Goal: Information Seeking & Learning: Check status

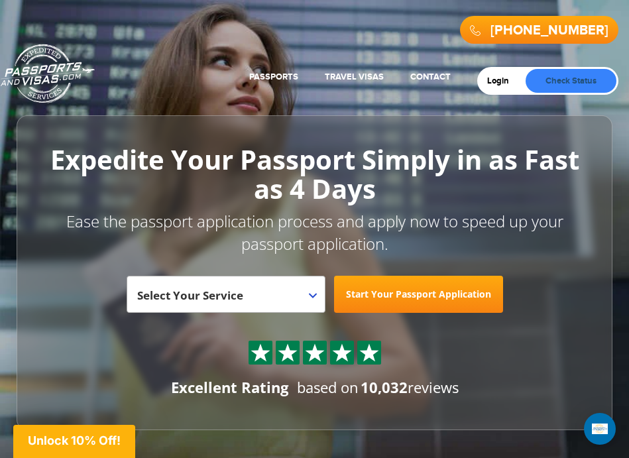
click at [593, 78] on link "Check Status" at bounding box center [571, 81] width 91 height 24
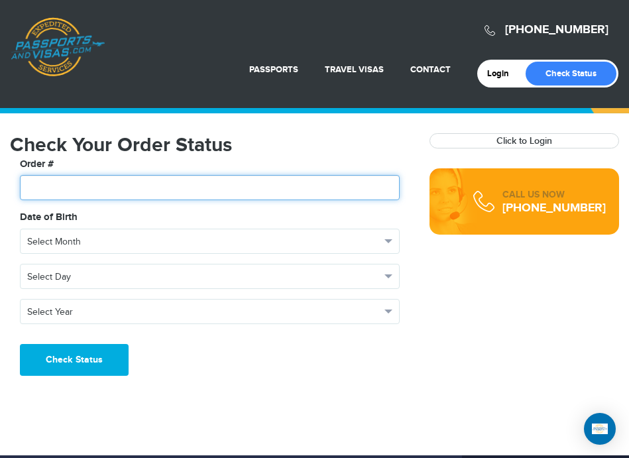
click at [87, 185] on input "text" at bounding box center [210, 187] width 380 height 25
type input "*******"
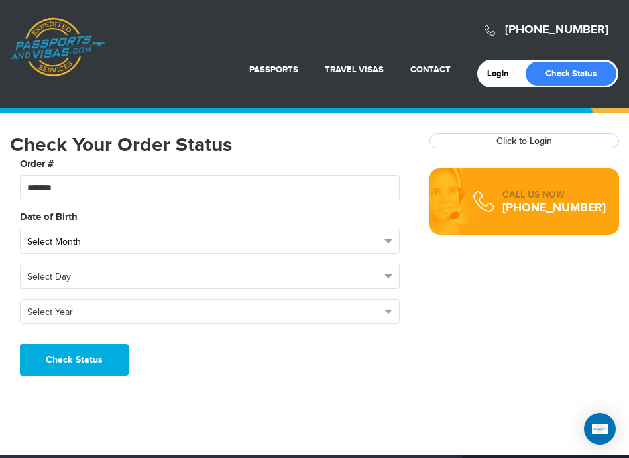
click at [100, 240] on span "Select Month" at bounding box center [203, 241] width 353 height 13
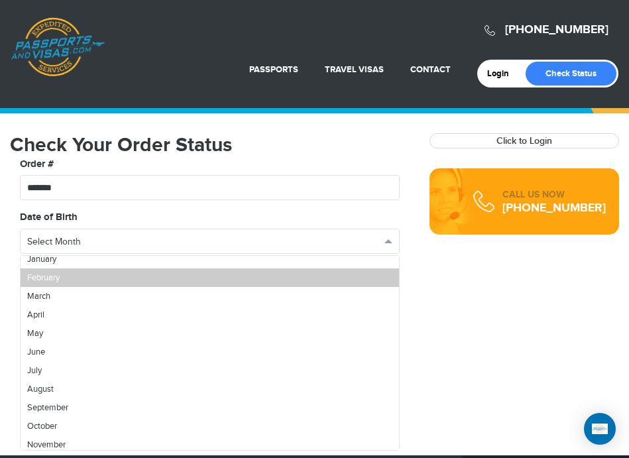
scroll to position [47, 0]
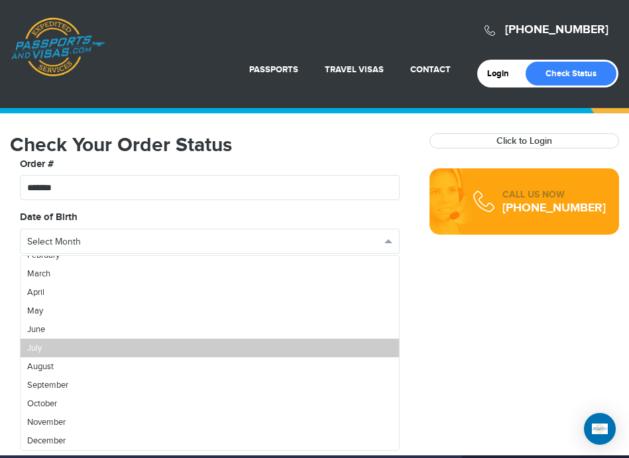
click at [50, 342] on link "July" at bounding box center [210, 348] width 378 height 19
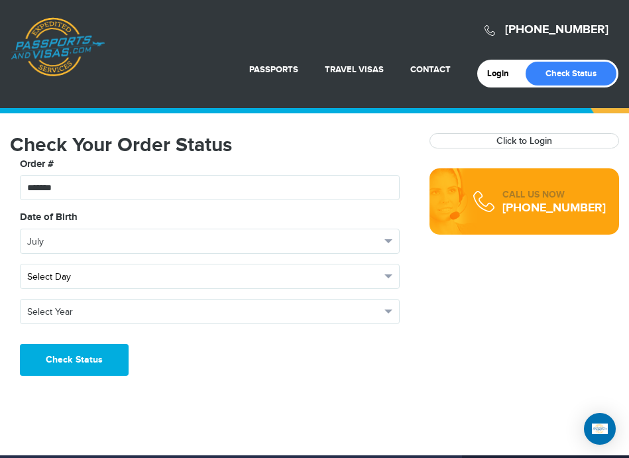
click at [96, 286] on button "Select Day" at bounding box center [210, 276] width 380 height 25
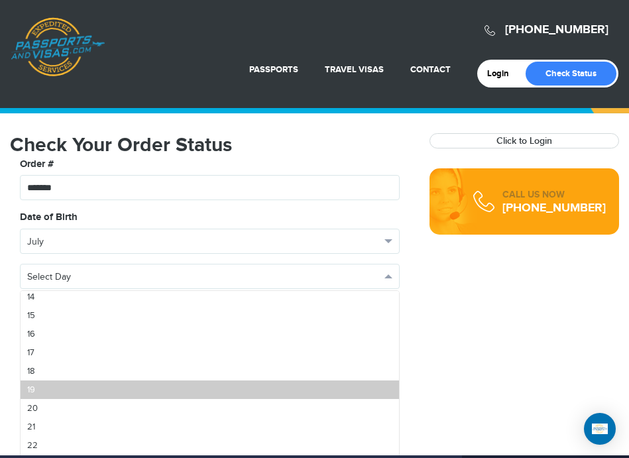
scroll to position [265, 0]
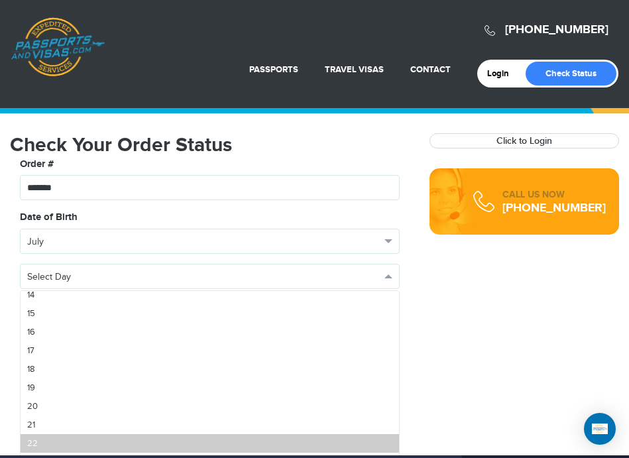
click at [49, 447] on link "22" at bounding box center [210, 443] width 378 height 19
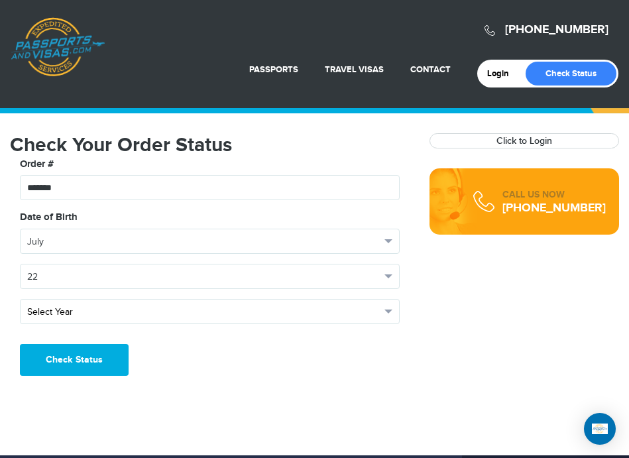
click at [91, 314] on span "Select Year" at bounding box center [203, 312] width 353 height 13
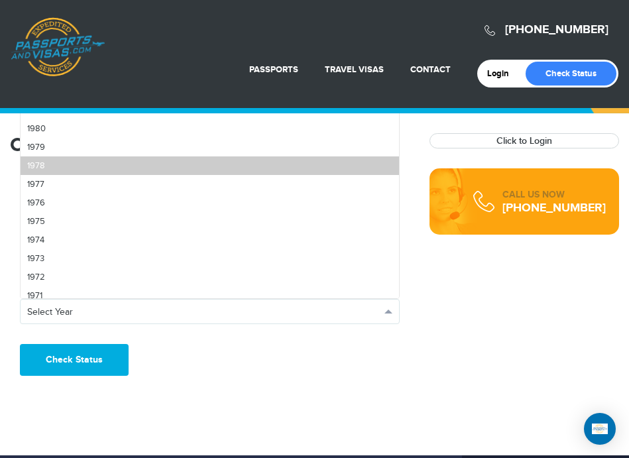
scroll to position [862, 0]
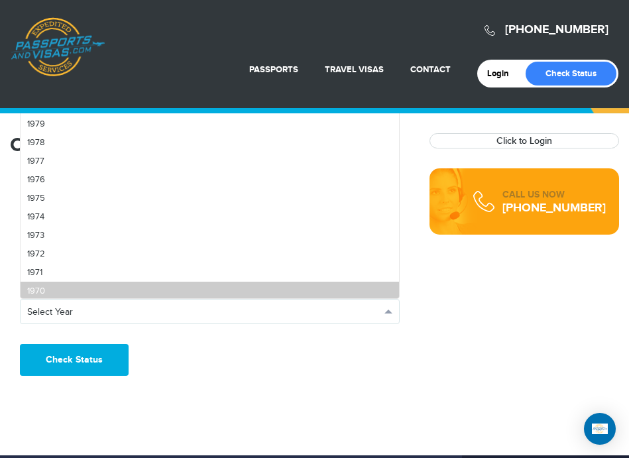
click at [50, 290] on link "1970" at bounding box center [210, 291] width 378 height 19
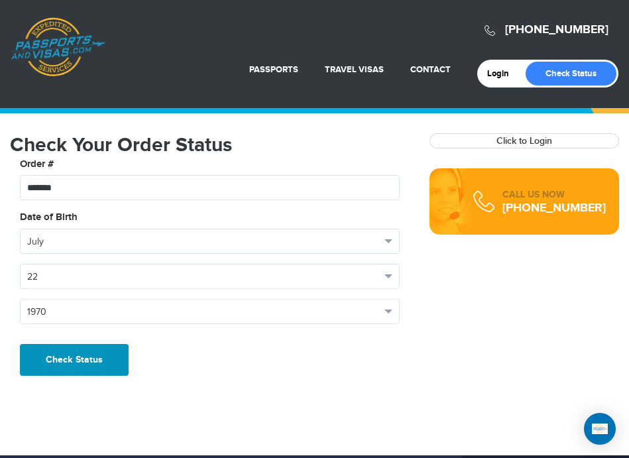
click at [55, 359] on button "Check Status" at bounding box center [74, 360] width 109 height 32
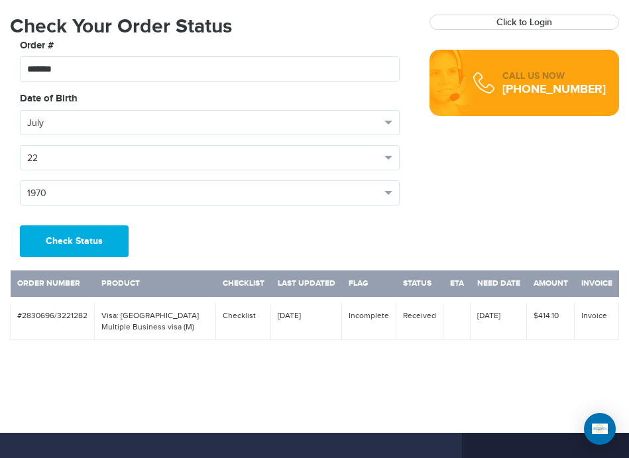
scroll to position [133, 0]
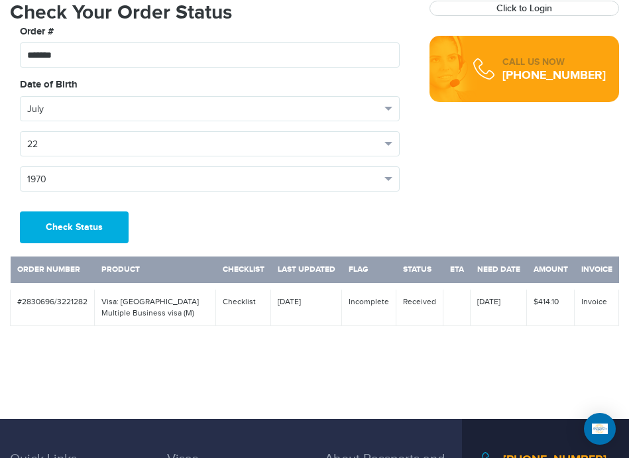
drag, startPoint x: 17, startPoint y: 268, endPoint x: 508, endPoint y: 299, distance: 491.4
click at [508, 299] on tbody "Order Number Product Checklist Last Updated Flag Status ETA Need Date Amount In…" at bounding box center [315, 291] width 608 height 70
click at [292, 301] on td "09/03/25" at bounding box center [306, 306] width 71 height 40
drag, startPoint x: 103, startPoint y: 267, endPoint x: 510, endPoint y: 315, distance: 409.8
click at [510, 315] on tbody "Order Number Product Checklist Last Updated Flag Status ETA Need Date Amount In…" at bounding box center [315, 291] width 608 height 70
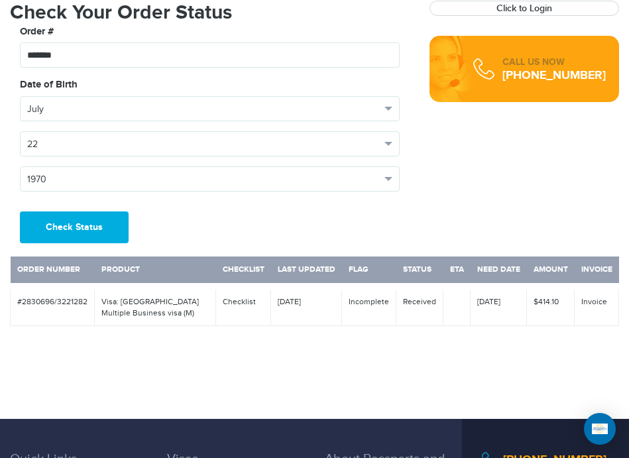
copy tbody "Product Checklist Last Updated Flag Status ETA Need Date Amount Invoice #283069…"
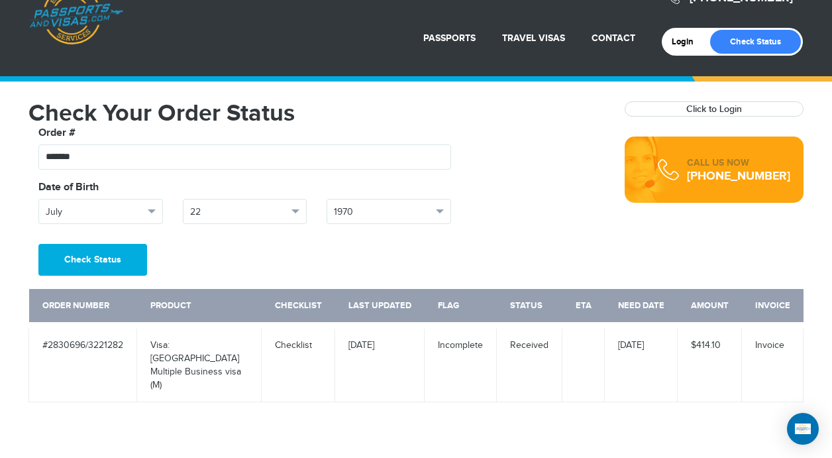
scroll to position [0, 0]
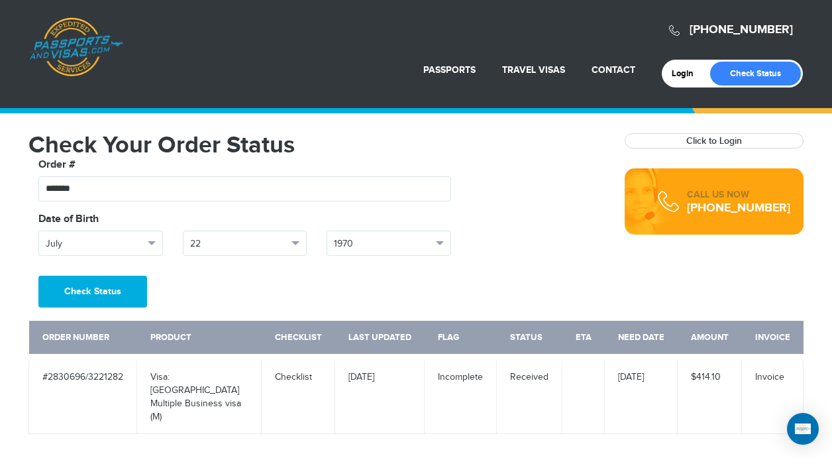
click at [478, 385] on td "Incomplete" at bounding box center [461, 395] width 72 height 77
click at [581, 365] on td at bounding box center [584, 395] width 42 height 77
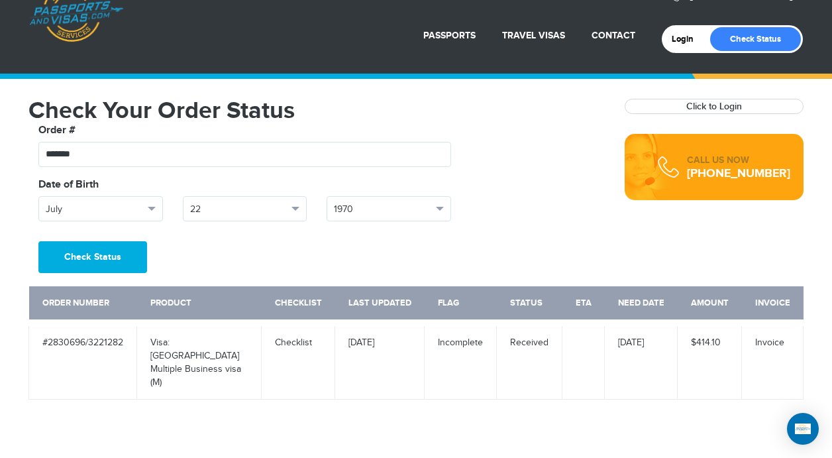
scroll to position [66, 0]
